Goal: Task Accomplishment & Management: Use online tool/utility

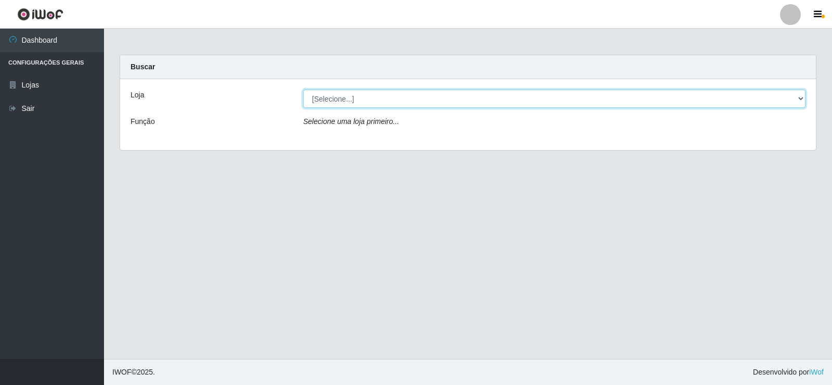
click at [796, 98] on select "[Selecione...] SuperFácil Atacado - [GEOGRAPHIC_DATA]" at bounding box center [554, 98] width 503 height 18
select select "504"
click at [303, 89] on select "[Selecione...] SuperFácil Atacado - [GEOGRAPHIC_DATA]" at bounding box center [554, 98] width 503 height 18
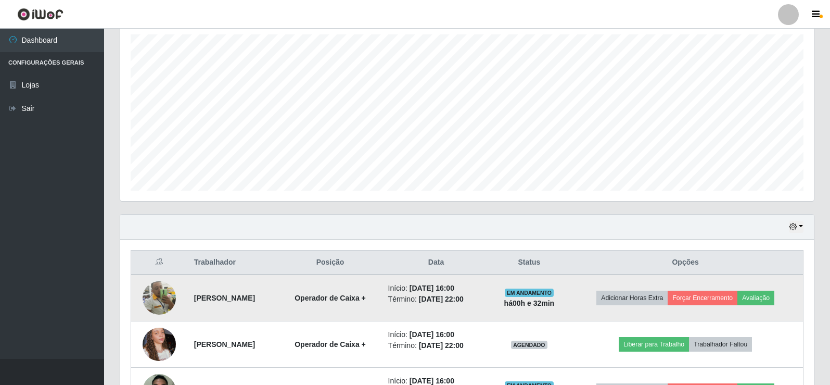
scroll to position [260, 0]
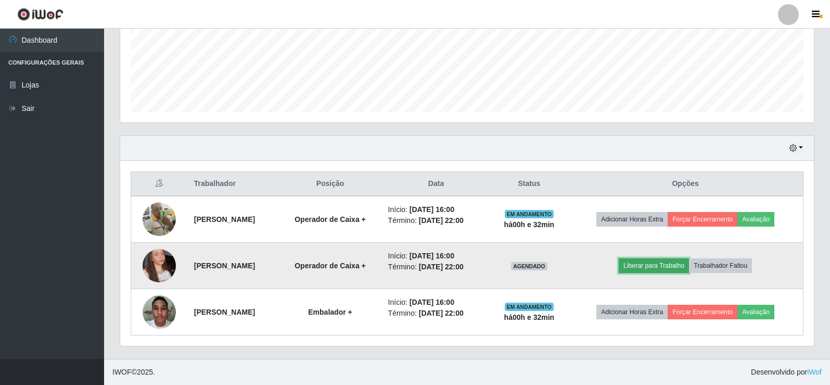
click at [639, 264] on button "Liberar para Trabalho" at bounding box center [654, 265] width 70 height 15
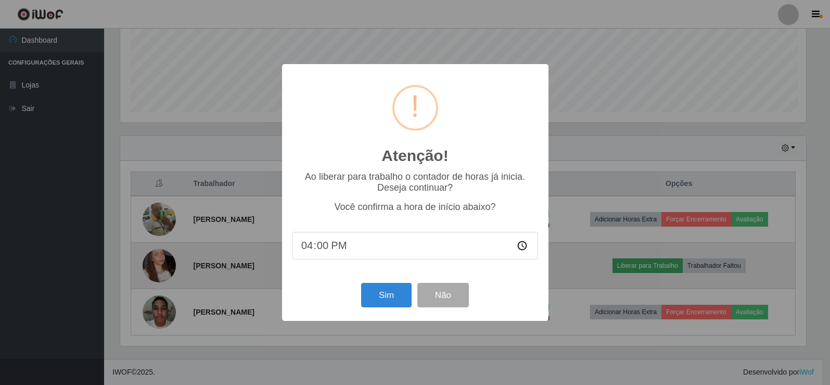
scroll to position [216, 688]
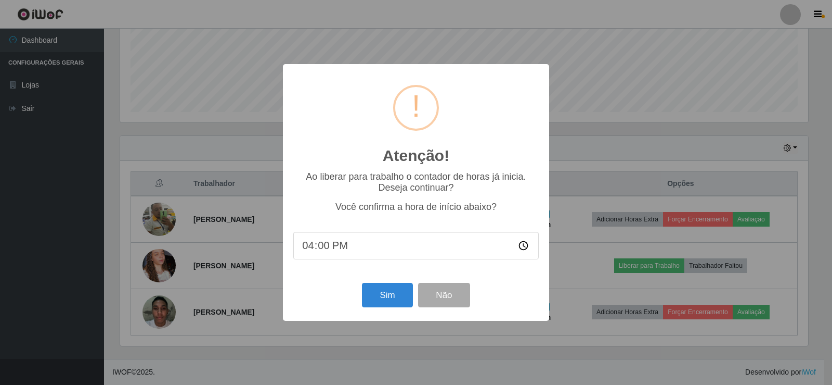
click at [527, 247] on input "16:00" at bounding box center [416, 246] width 246 height 28
type input "16:23"
click at [398, 298] on button "Sim" at bounding box center [387, 295] width 50 height 24
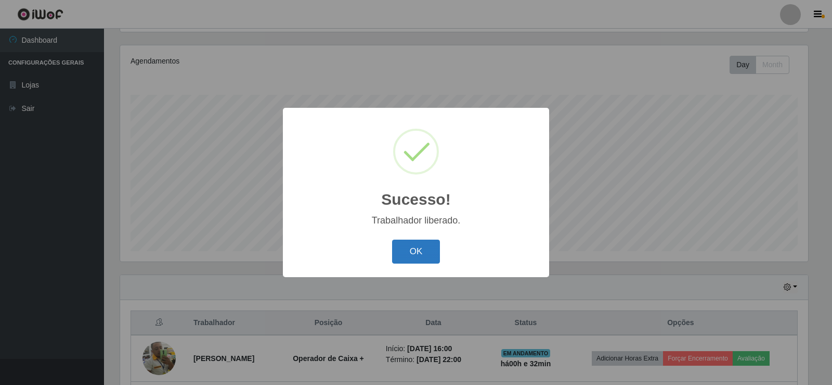
click at [414, 254] on button "OK" at bounding box center [416, 251] width 48 height 24
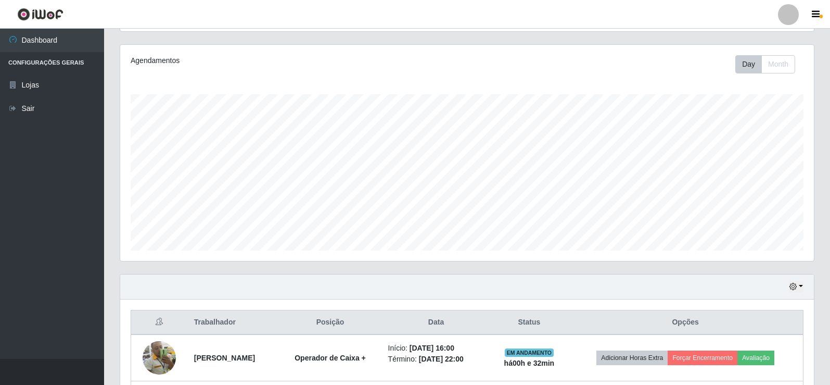
scroll to position [260, 0]
